Goal: Task Accomplishment & Management: Use online tool/utility

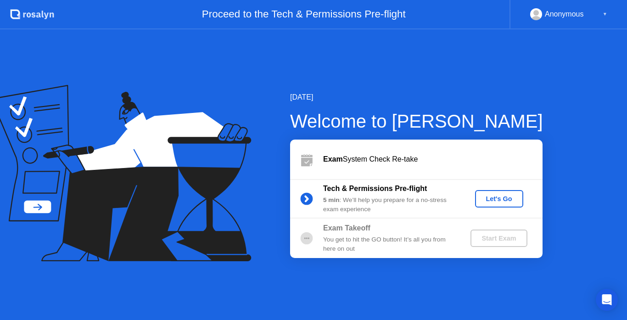
click at [493, 199] on div "Let's Go" at bounding box center [499, 198] width 41 height 7
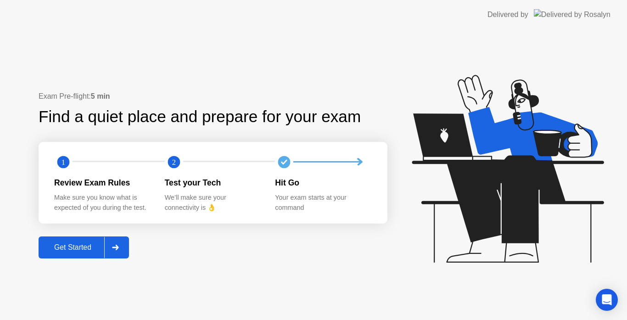
click at [78, 251] on div "Get Started" at bounding box center [72, 247] width 63 height 8
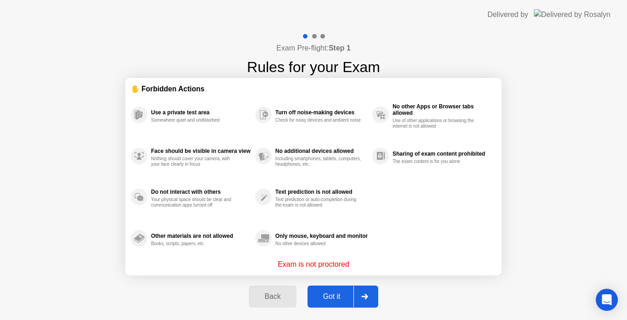
click at [335, 295] on div "Got it" at bounding box center [331, 296] width 43 height 8
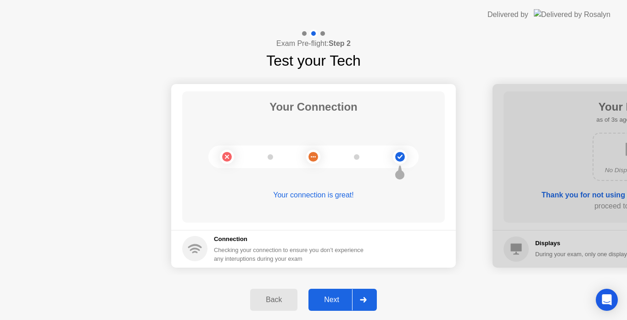
click at [336, 299] on div "Next" at bounding box center [331, 300] width 41 height 8
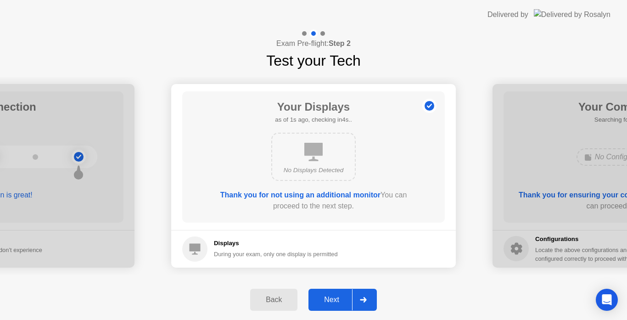
click at [336, 299] on div "Next" at bounding box center [331, 300] width 41 height 8
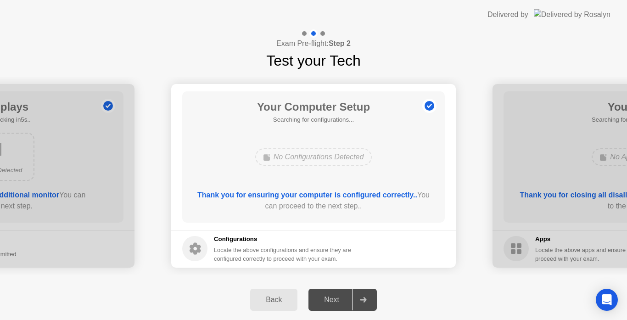
click at [336, 299] on div "Next" at bounding box center [331, 300] width 41 height 8
click at [337, 301] on div "Next" at bounding box center [331, 300] width 41 height 8
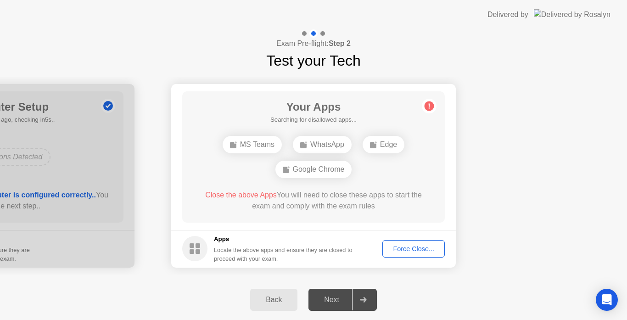
click at [407, 250] on div "Force Close..." at bounding box center [414, 248] width 56 height 7
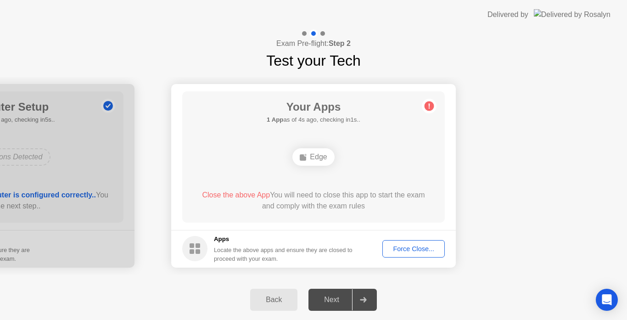
click at [200, 296] on div "Back Next" at bounding box center [313, 300] width 627 height 40
click at [412, 245] on div "Force Close..." at bounding box center [414, 248] width 56 height 7
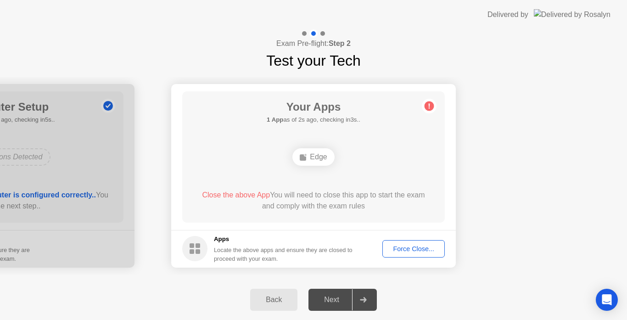
click at [416, 249] on div "Force Close..." at bounding box center [414, 248] width 56 height 7
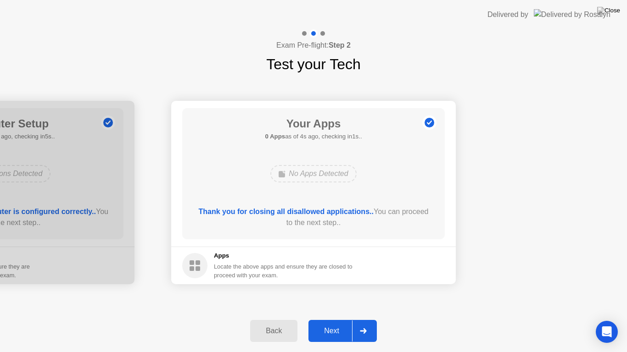
click at [332, 319] on div "Next" at bounding box center [331, 331] width 41 height 8
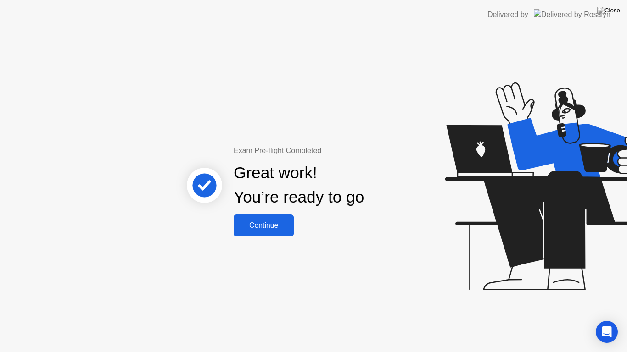
click at [275, 230] on div "Continue" at bounding box center [263, 226] width 55 height 8
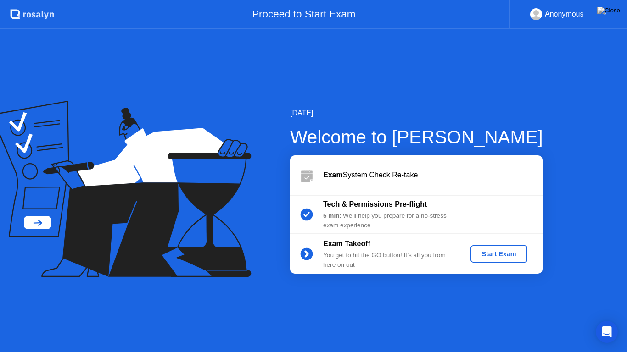
click at [604, 15] on div "▼" at bounding box center [605, 14] width 5 height 12
click at [603, 13] on div "▼" at bounding box center [605, 14] width 5 height 12
click at [487, 252] on div "Start Exam" at bounding box center [498, 254] width 49 height 7
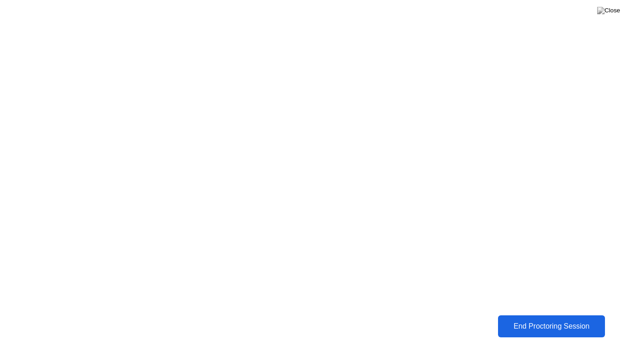
click at [536, 319] on div "End Proctoring Session" at bounding box center [551, 327] width 102 height 8
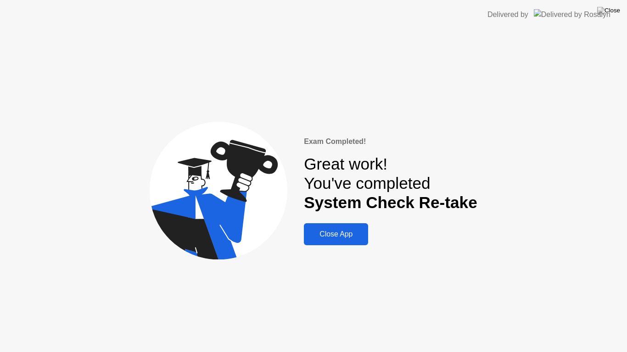
click at [347, 235] on div "Close App" at bounding box center [336, 234] width 59 height 8
